Goal: Check status: Check status

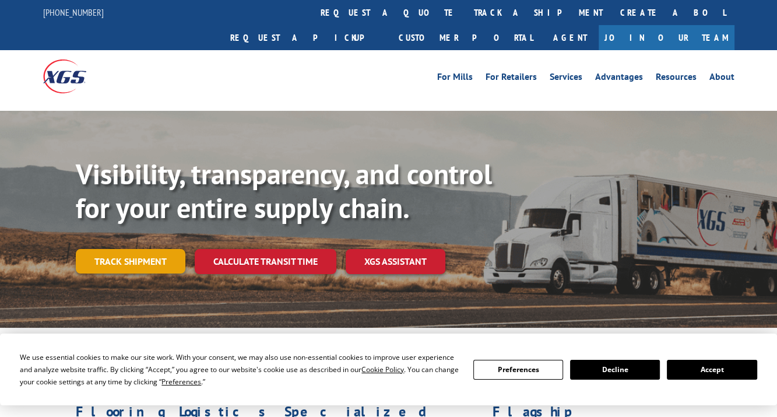
click at [135, 249] on link "Track shipment" at bounding box center [131, 261] width 110 height 24
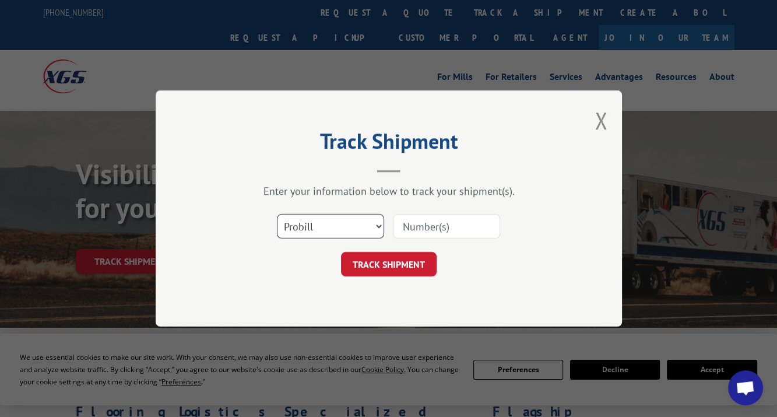
click at [304, 221] on select "Select category... Probill BOL PO" at bounding box center [330, 226] width 107 height 24
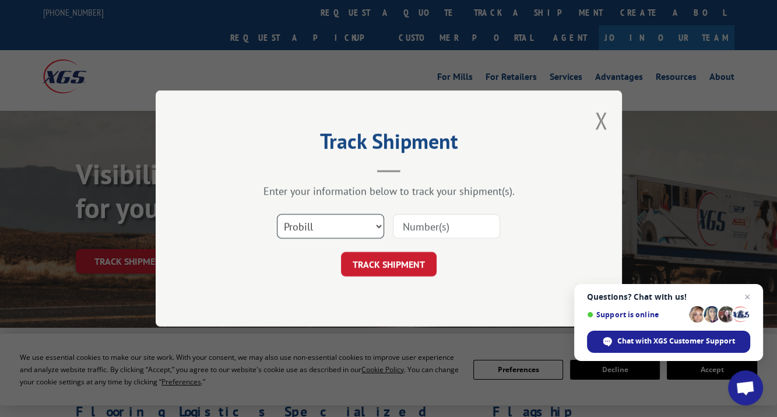
select select "bol"
click at [277, 214] on select "Select category... Probill BOL PO" at bounding box center [330, 226] width 107 height 24
click at [402, 223] on input at bounding box center [446, 226] width 107 height 24
type input "6100046869"
click at [398, 256] on button "TRACK SHIPMENT" at bounding box center [389, 264] width 96 height 24
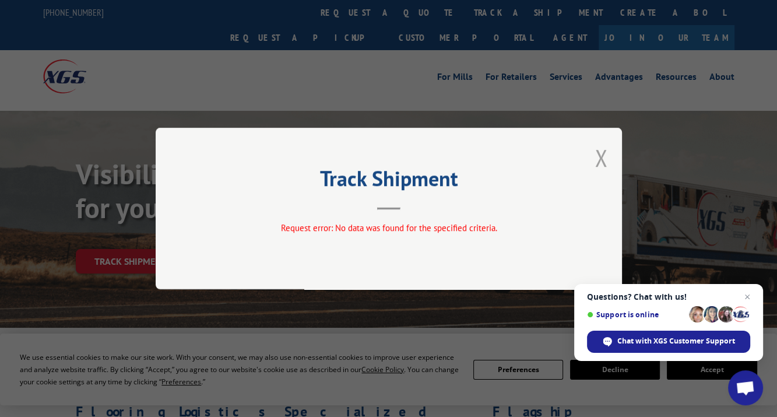
click at [597, 150] on button "Close modal" at bounding box center [601, 157] width 13 height 31
